Goal: Task Accomplishment & Management: Use online tool/utility

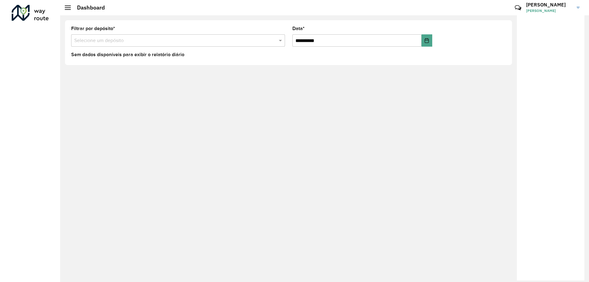
click at [70, 5] on div "Dashboard" at bounding box center [85, 7] width 40 height 7
click at [68, 10] on span at bounding box center [68, 9] width 6 height 1
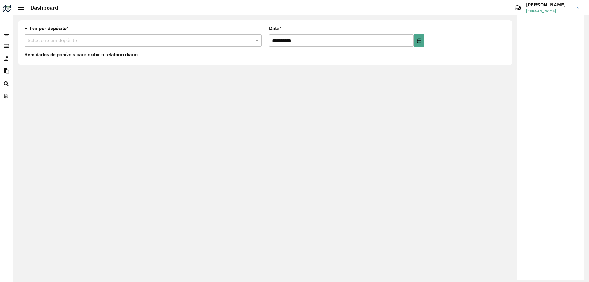
click at [15, 12] on hb-header "Dashboard Críticas? Dúvidas? Elogios? Sugestões? Entre em contato conosco! GABR…" at bounding box center [302, 7] width 576 height 15
click at [18, 10] on hb-header "Dashboard Críticas? Dúvidas? Elogios? Sugestões? Entre em contato conosco! GABR…" at bounding box center [302, 7] width 576 height 15
click at [19, 8] on span at bounding box center [21, 7] width 6 height 1
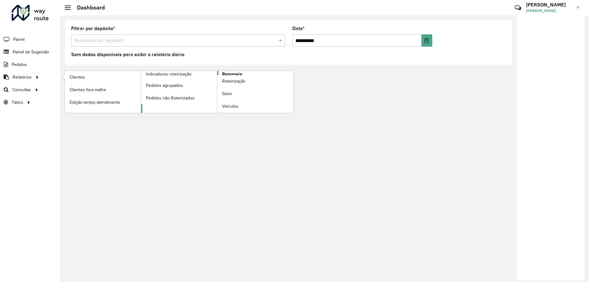
click at [230, 74] on span "Romaneio" at bounding box center [232, 74] width 20 height 6
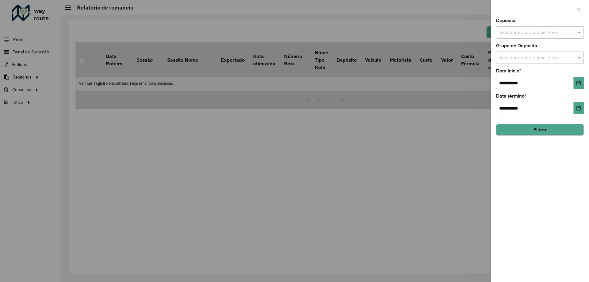
click at [193, 139] on div at bounding box center [294, 141] width 589 height 282
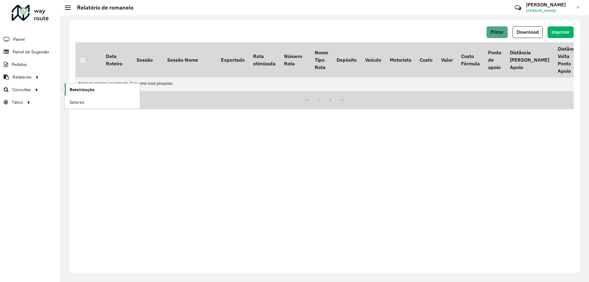
click at [78, 92] on span "Roteirização" at bounding box center [82, 90] width 25 height 6
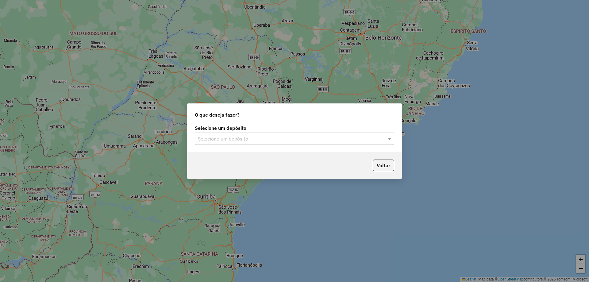
click at [253, 143] on div "Selecione um depósito" at bounding box center [295, 139] width 200 height 12
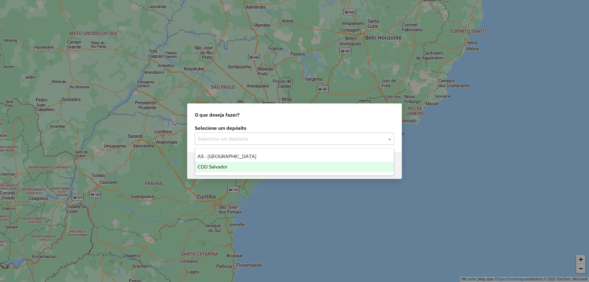
click at [215, 166] on span "CDD Salvador" at bounding box center [213, 166] width 30 height 5
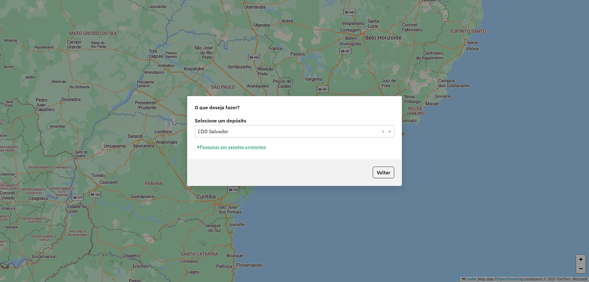
click at [251, 144] on button "Pesquisar por sessões existentes" at bounding box center [232, 147] width 74 height 10
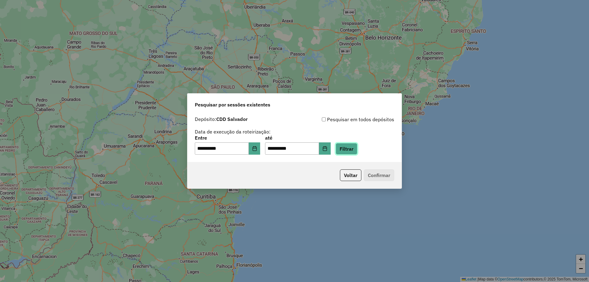
click at [358, 152] on button "Filtrar" at bounding box center [347, 149] width 22 height 12
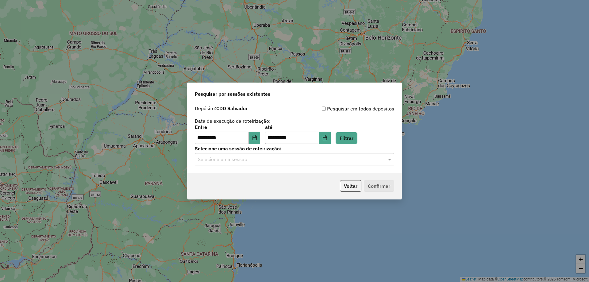
click at [331, 156] on input "text" at bounding box center [288, 159] width 181 height 7
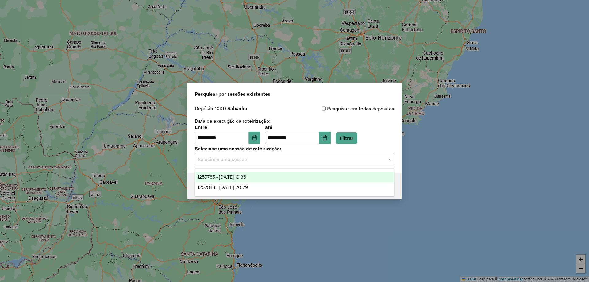
click at [227, 177] on span "1257765 - 02/09/2025 19:36" at bounding box center [222, 176] width 48 height 5
click at [236, 153] on div "Selecione uma sessão × 1257765 - 02/09/2025 19:36 ×" at bounding box center [295, 159] width 200 height 12
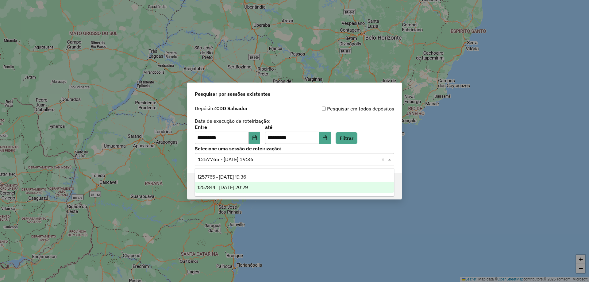
click at [234, 186] on span "1257844 - 02/09/2025 20:29" at bounding box center [223, 187] width 50 height 5
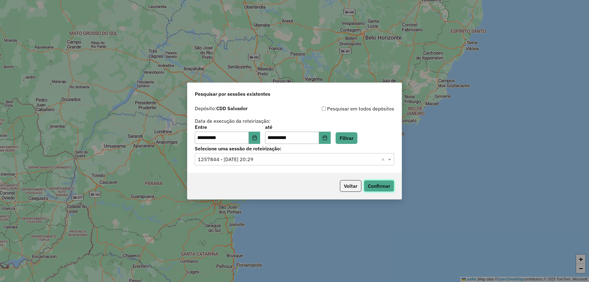
click at [383, 186] on button "Confirmar" at bounding box center [379, 186] width 30 height 12
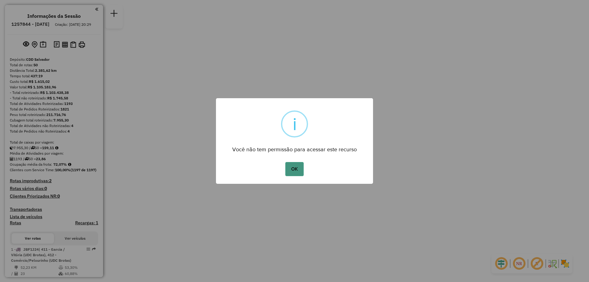
click at [292, 166] on button "OK" at bounding box center [294, 169] width 18 height 14
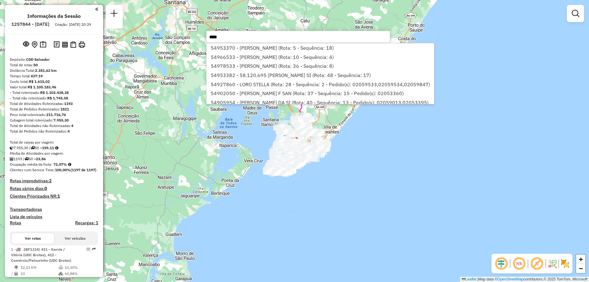
type input "*****"
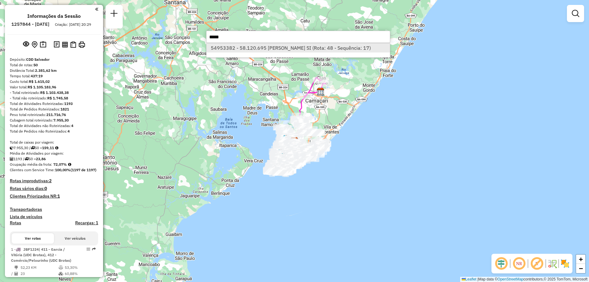
click at [249, 51] on li "54953382 - 58.120.695 [PERSON_NAME] SI (Rota: 48 - Sequência: 17)" at bounding box center [299, 47] width 184 height 9
select select "**********"
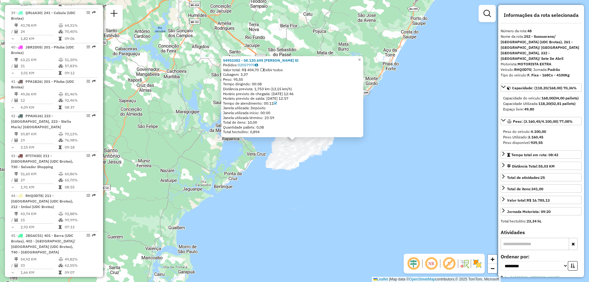
scroll to position [1993, 0]
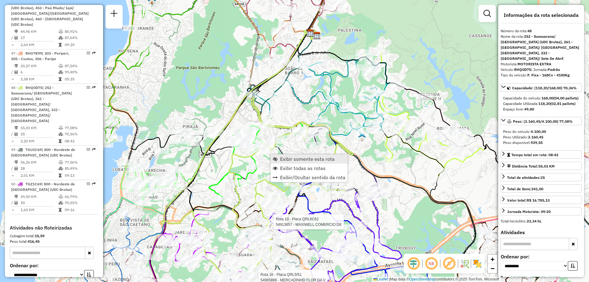
click at [297, 158] on span "Exibir somente esta rota" at bounding box center [307, 159] width 55 height 5
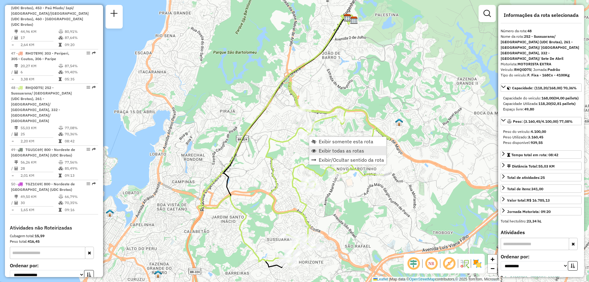
click at [321, 151] on span "Exibir todas as rotas" at bounding box center [341, 150] width 45 height 5
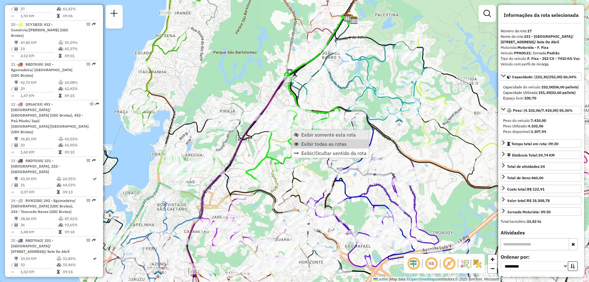
scroll to position [840, 0]
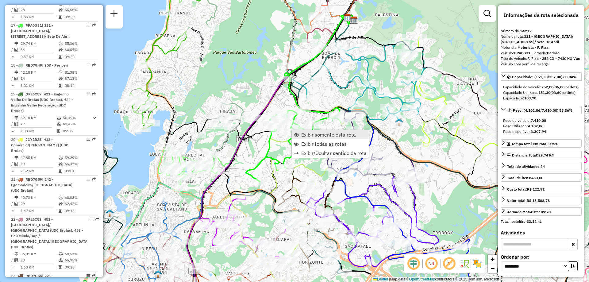
click at [310, 135] on span "Exibir somente esta rota" at bounding box center [328, 134] width 55 height 5
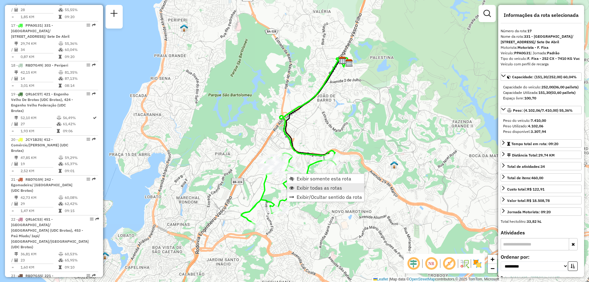
click at [302, 189] on span "Exibir todas as rotas" at bounding box center [319, 187] width 45 height 5
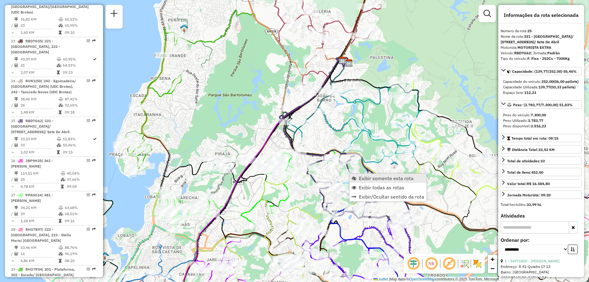
scroll to position [1154, 0]
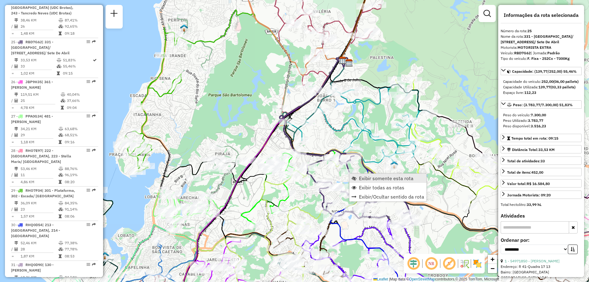
click at [354, 178] on span "Exibir somente esta rota" at bounding box center [354, 178] width 5 height 5
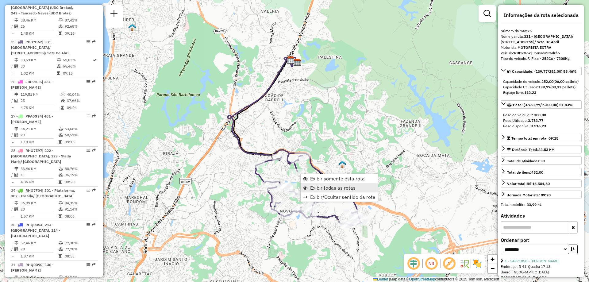
click at [318, 188] on span "Exibir todas as rotas" at bounding box center [332, 187] width 45 height 5
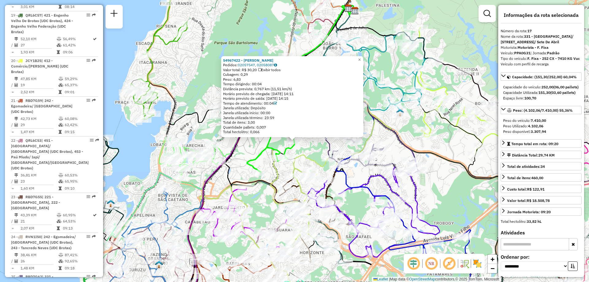
scroll to position [840, 0]
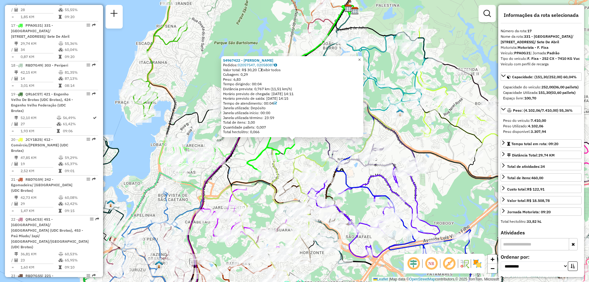
click at [361, 57] on link "×" at bounding box center [359, 59] width 7 height 7
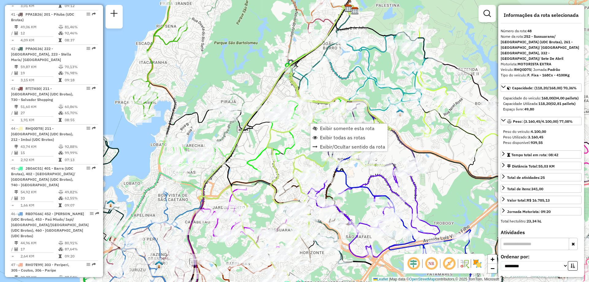
scroll to position [1993, 0]
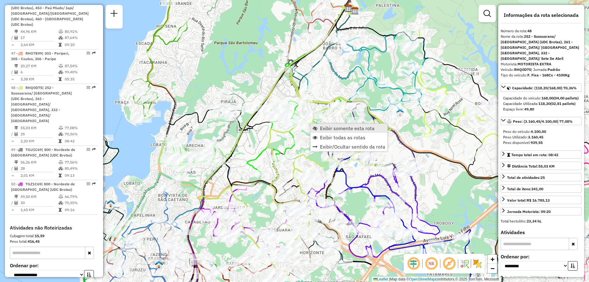
click at [320, 130] on link "Exibir somente esta rota" at bounding box center [349, 128] width 77 height 9
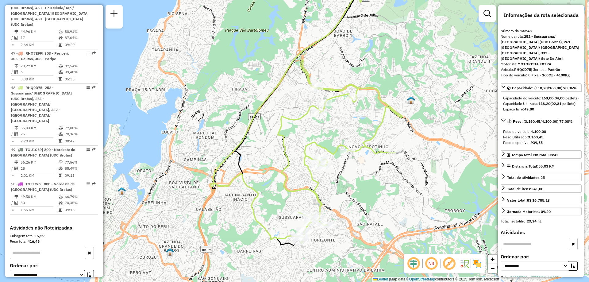
drag, startPoint x: 322, startPoint y: 204, endPoint x: 326, endPoint y: 190, distance: 14.3
click at [326, 190] on div "Janela de atendimento Grade de atendimento Capacidade Transportadoras Veículos …" at bounding box center [294, 141] width 589 height 282
click at [514, 167] on div "Distância Total: 55,03 KM" at bounding box center [531, 167] width 48 height 6
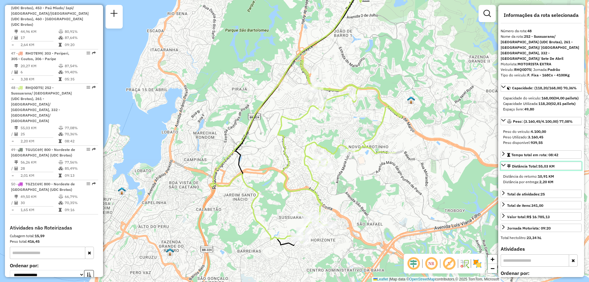
click at [511, 163] on link "Distância Total: 55,03 KM" at bounding box center [541, 166] width 81 height 8
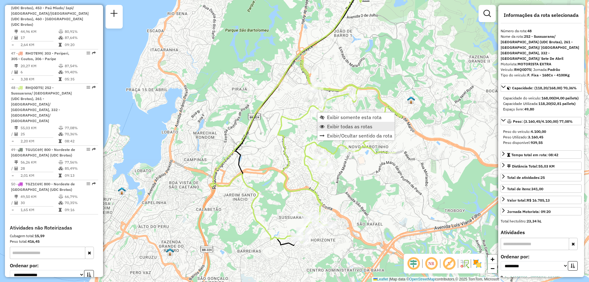
click at [338, 126] on span "Exibir todas as rotas" at bounding box center [349, 126] width 45 height 5
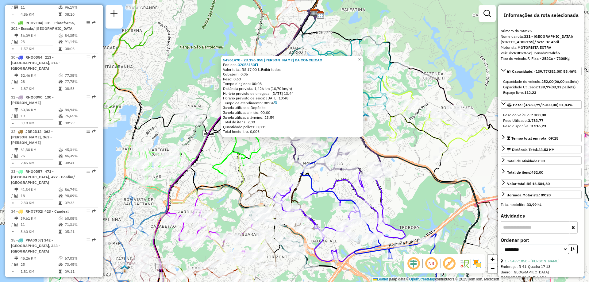
scroll to position [1154, 0]
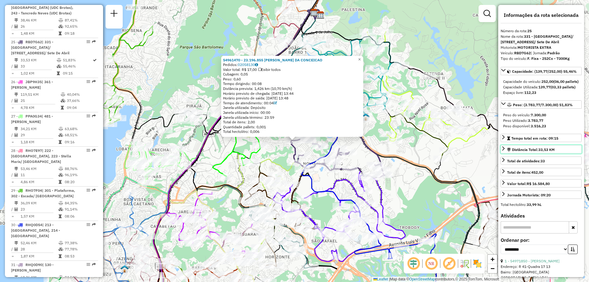
click at [518, 153] on link "Distância Total: 33,53 KM" at bounding box center [541, 149] width 81 height 8
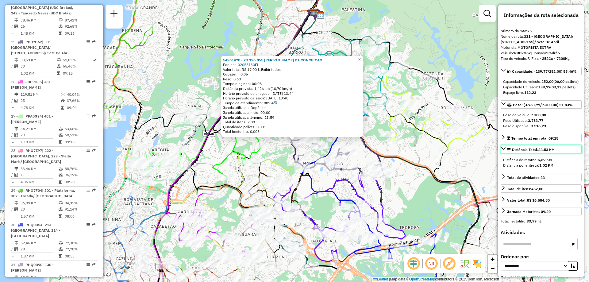
click at [518, 153] on link "Distância Total: 33,53 KM" at bounding box center [541, 149] width 81 height 8
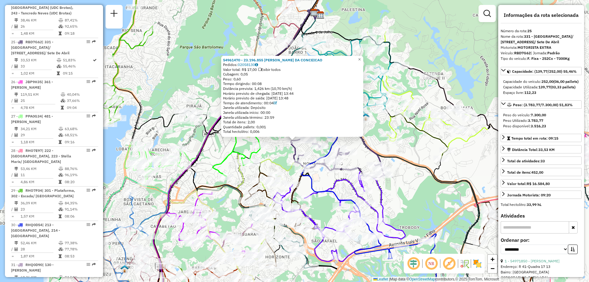
click at [385, 141] on div "54961470 - 23.196.855 [PERSON_NAME] DA CONCEICAO Pedidos: 02058130 Valor total:…" at bounding box center [294, 141] width 589 height 282
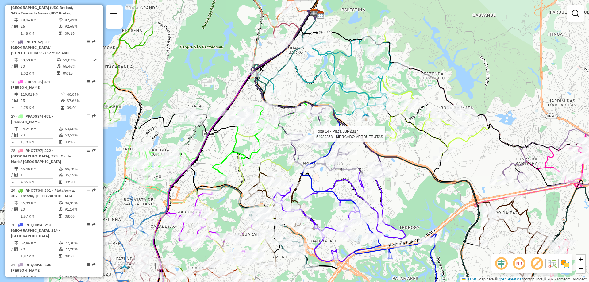
click at [387, 137] on div at bounding box center [387, 134] width 15 height 6
select select "**********"
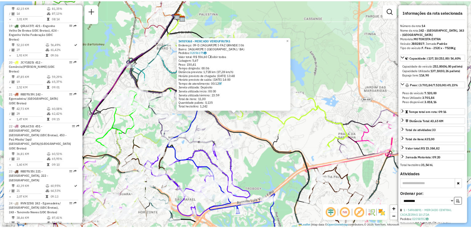
scroll to position [737, 0]
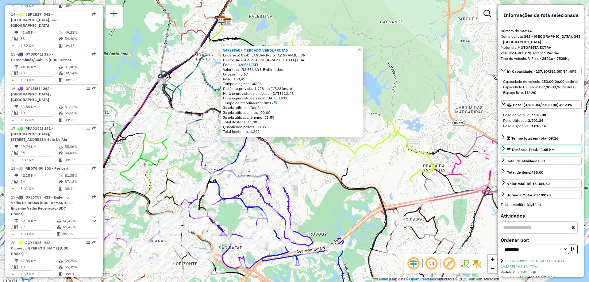
click at [520, 153] on div "Distância Total: 43,65 KM" at bounding box center [531, 150] width 48 height 6
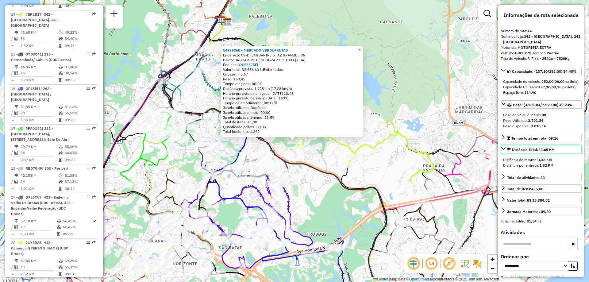
click at [520, 153] on div "Distância Total: 43,65 KM" at bounding box center [531, 150] width 48 height 6
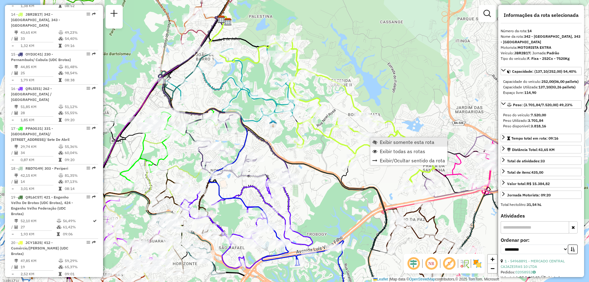
click at [391, 142] on span "Exibir somente esta rota" at bounding box center [407, 142] width 55 height 5
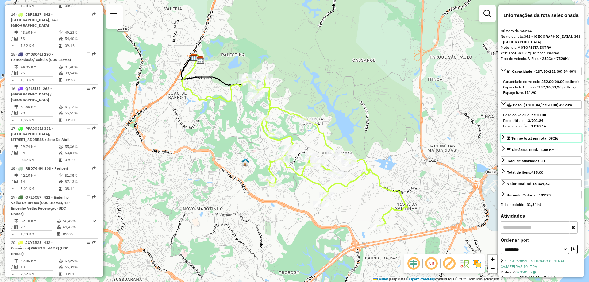
click at [507, 140] on em at bounding box center [508, 139] width 3 height 4
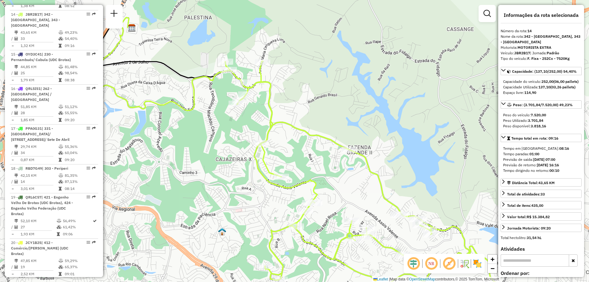
drag, startPoint x: 223, startPoint y: 84, endPoint x: 228, endPoint y: 88, distance: 6.6
click at [228, 88] on div "Janela de atendimento Grade de atendimento Capacidade Transportadoras Veículos …" at bounding box center [294, 141] width 589 height 282
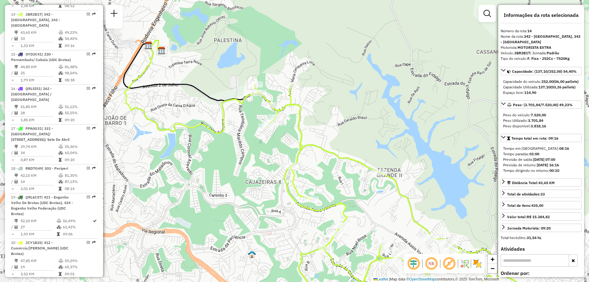
drag, startPoint x: 205, startPoint y: 108, endPoint x: 236, endPoint y: 131, distance: 38.2
click at [236, 131] on div "Janela de atendimento Grade de atendimento Capacidade Transportadoras Veículos …" at bounding box center [294, 141] width 589 height 282
